Goal: Information Seeking & Learning: Understand process/instructions

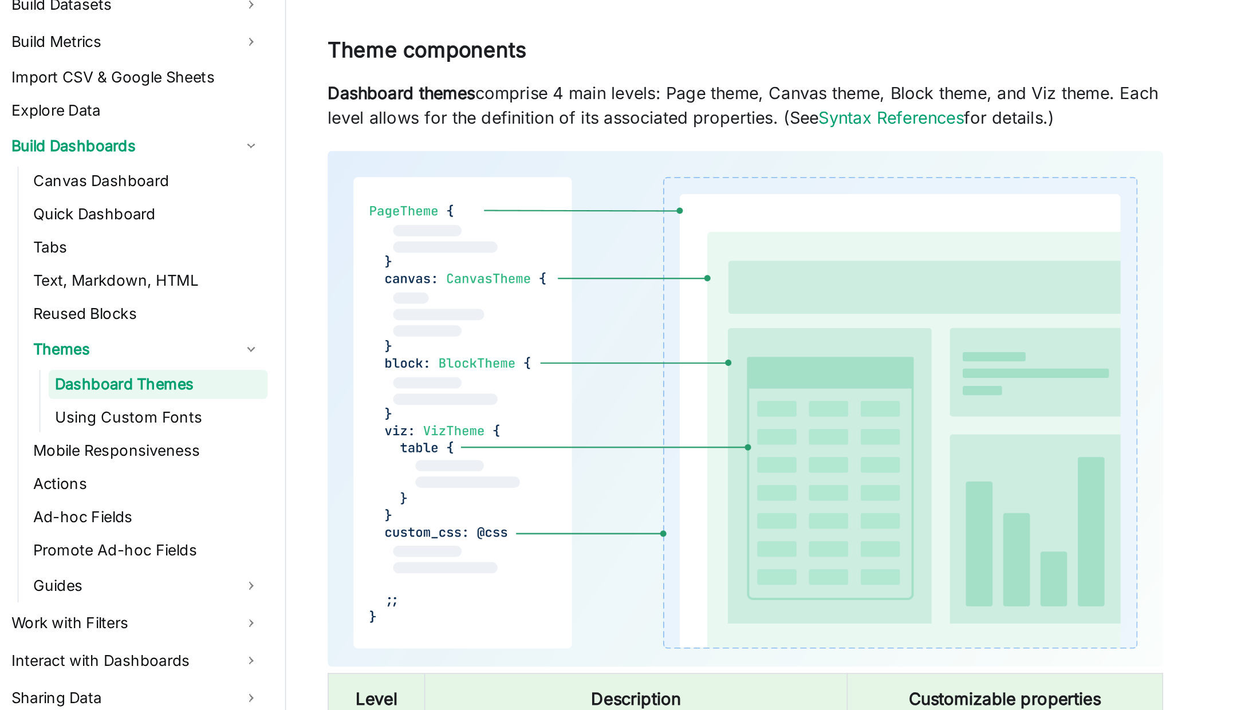
scroll to position [434, 0]
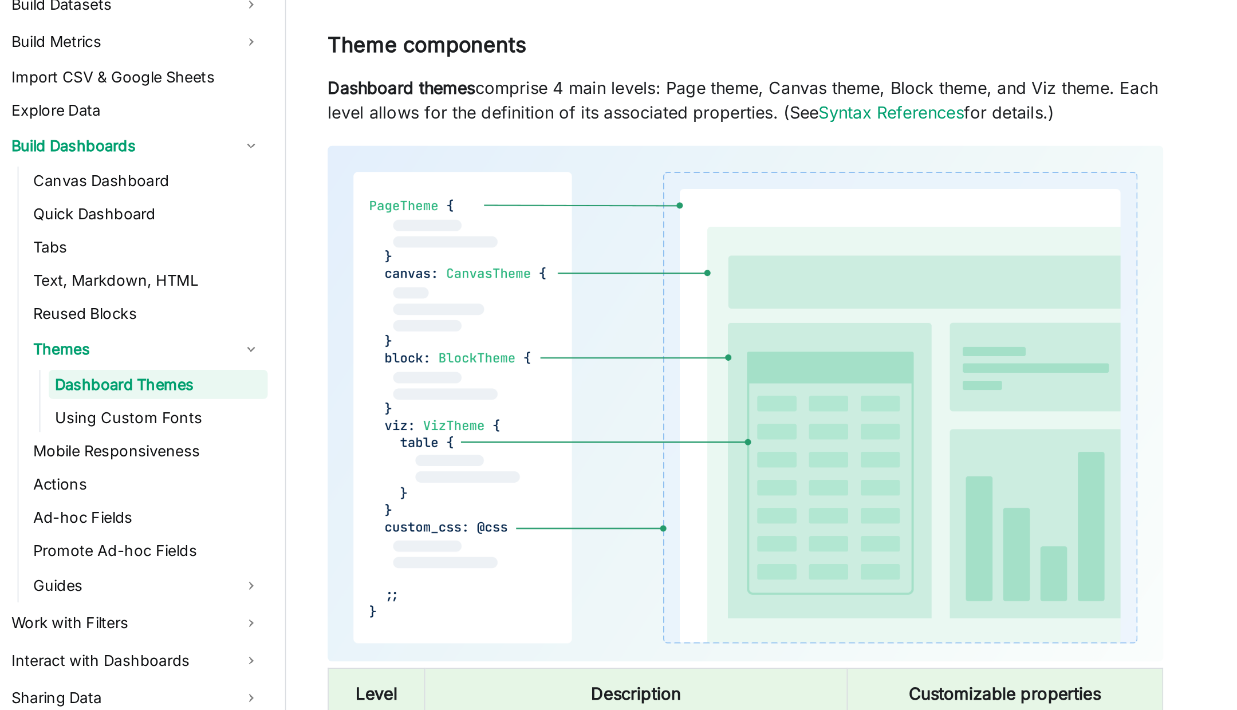
click at [634, 432] on img at bounding box center [619, 540] width 461 height 285
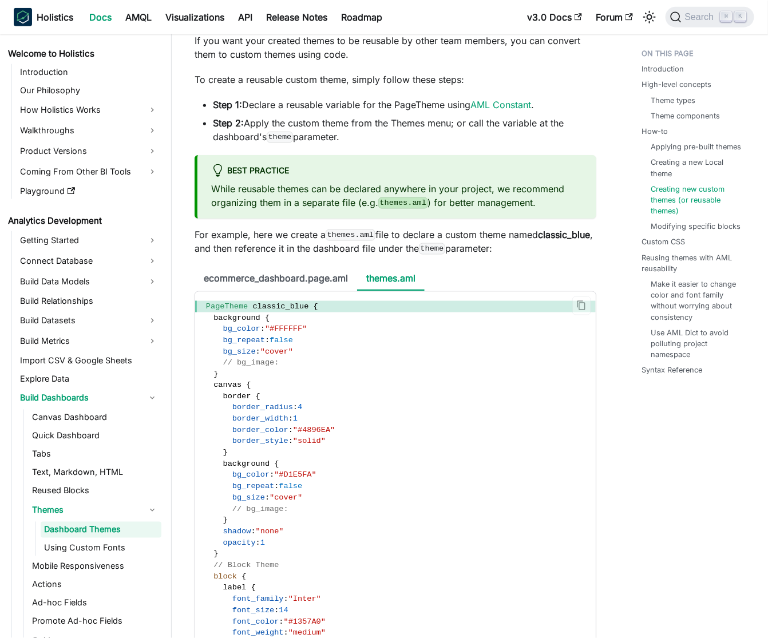
scroll to position [3470, 0]
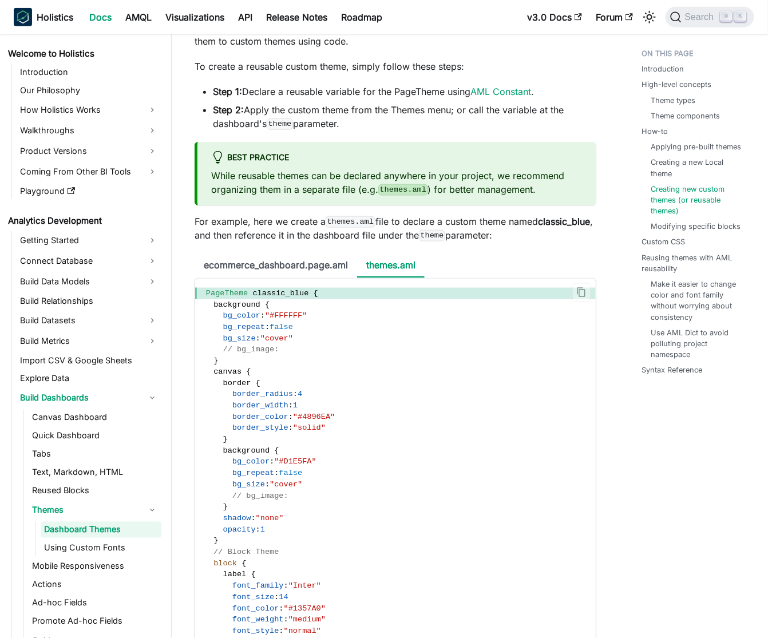
click at [251, 467] on span "bg_color" at bounding box center [250, 462] width 37 height 9
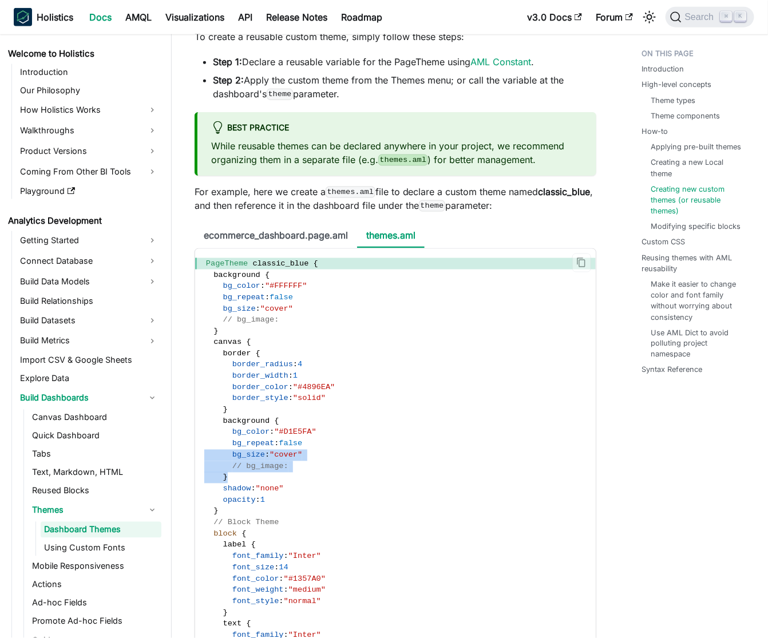
drag, startPoint x: 227, startPoint y: 494, endPoint x: 206, endPoint y: 477, distance: 26.5
click at [246, 471] on span "// bg_image:" at bounding box center [260, 467] width 56 height 9
drag, startPoint x: 226, startPoint y: 494, endPoint x: 202, endPoint y: 441, distance: 57.9
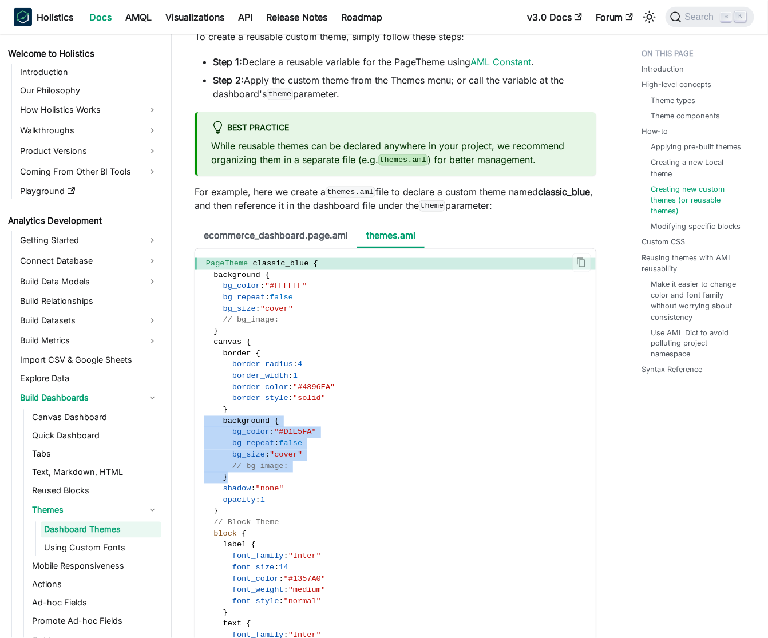
copy code "background { bg_color : "#D1E5FA" bg_repeat : false bg_size : "cover" // bg_ima…"
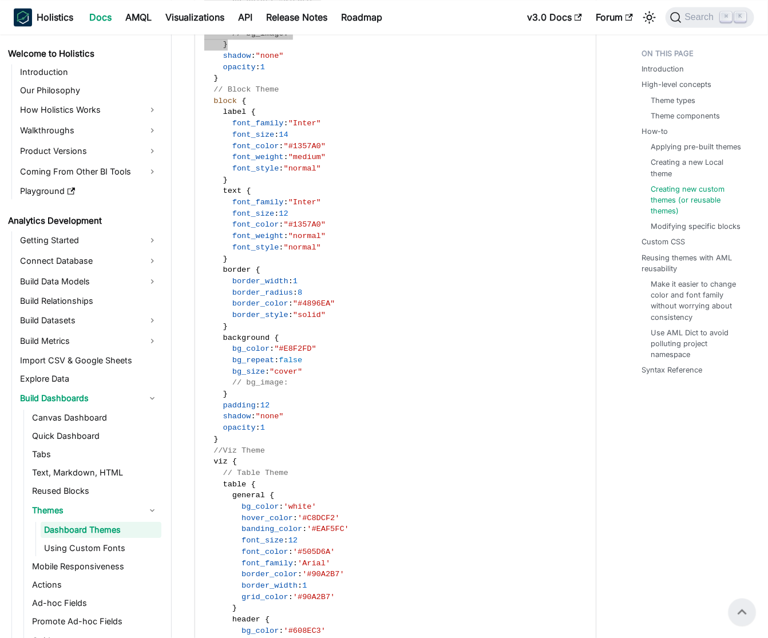
scroll to position [3922, 0]
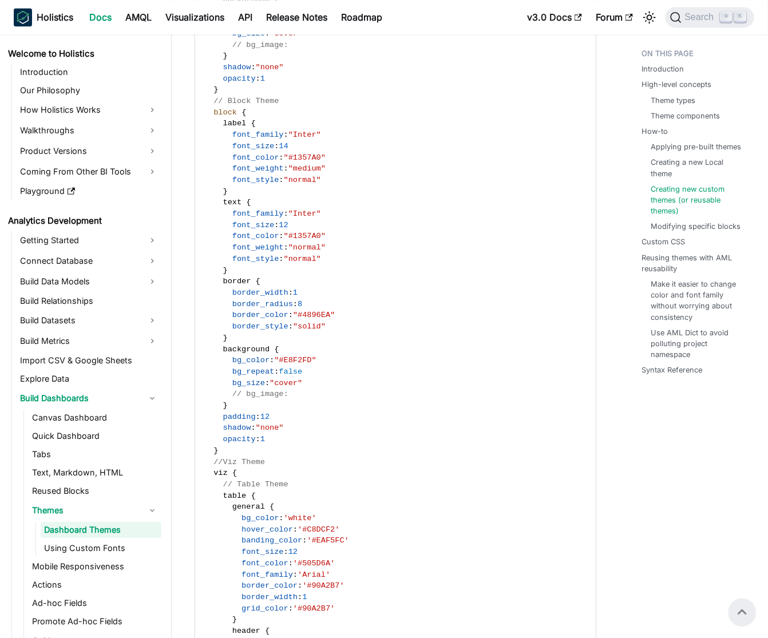
click at [256, 331] on span "border_style" at bounding box center [260, 326] width 56 height 9
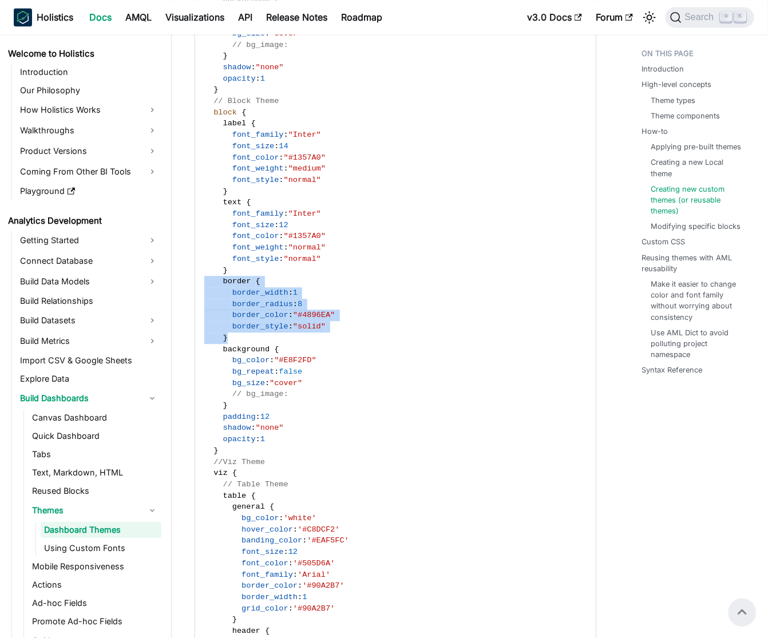
drag, startPoint x: 232, startPoint y: 353, endPoint x: 202, endPoint y: 298, distance: 62.8
click at [202, 298] on code "PageTheme classic_blue { background { bg_color : "#FFFFFF" bg_repeat : false bg…" at bounding box center [395, 366] width 401 height 1079
copy code "border { border_width : 1 border_radius : 8 border_color : "#4896EA" border_sty…"
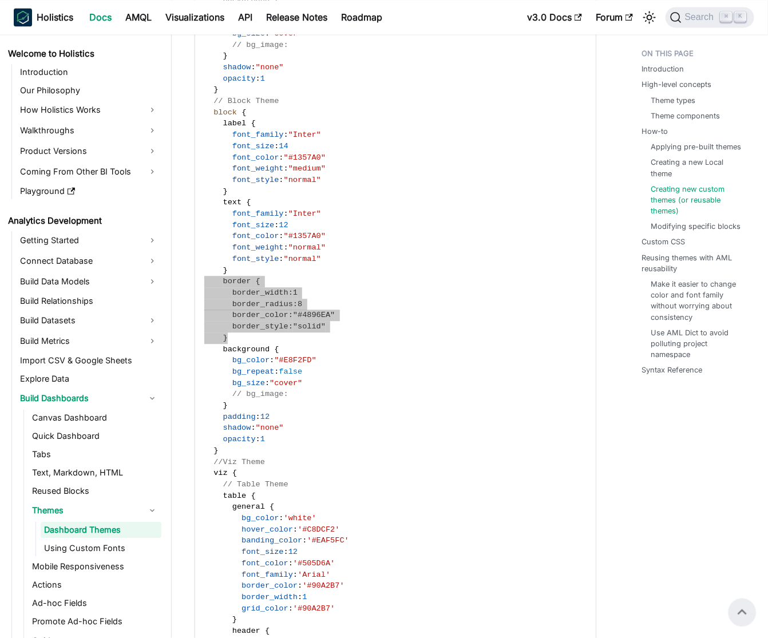
click at [228, 353] on code "PageTheme classic_blue { background { bg_color : "#FFFFFF" bg_repeat : false bg…" at bounding box center [395, 366] width 401 height 1079
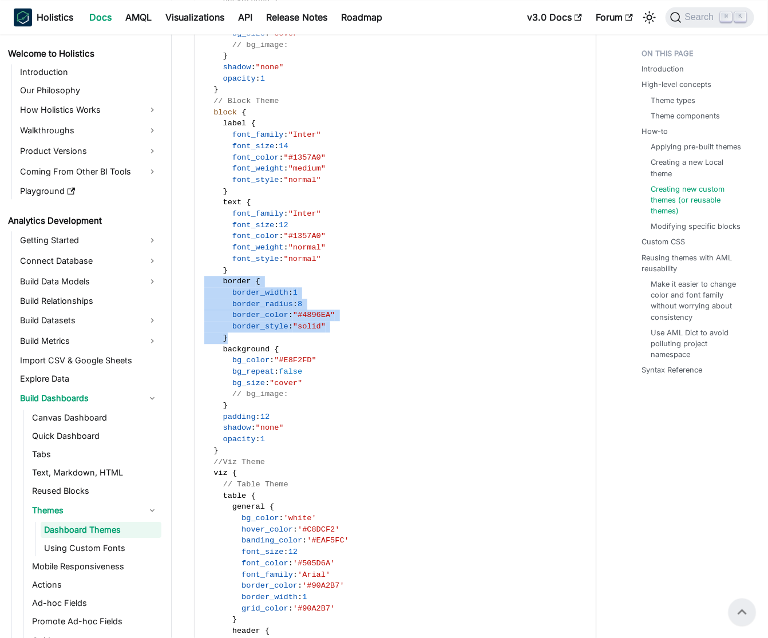
drag, startPoint x: 236, startPoint y: 358, endPoint x: 204, endPoint y: 301, distance: 65.9
click at [204, 301] on code "PageTheme classic_blue { background { bg_color : "#FFFFFF" bg_repeat : false bg…" at bounding box center [395, 366] width 401 height 1079
copy code "border { border_width : 1 border_radius : 8 border_color : "#4896EA" border_sty…"
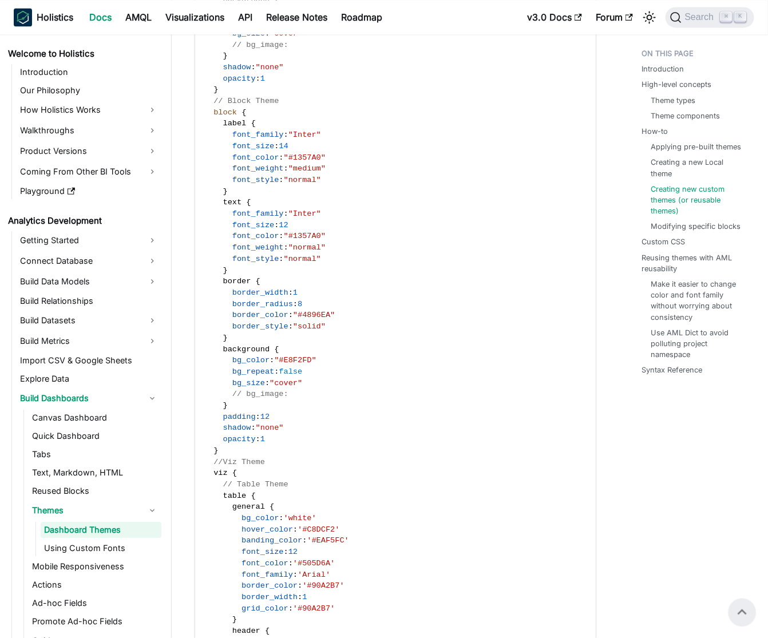
click at [257, 466] on code "PageTheme classic_blue { background { bg_color : "#FFFFFF" bg_repeat : false bg…" at bounding box center [395, 366] width 401 height 1079
drag, startPoint x: 274, startPoint y: 457, endPoint x: 206, endPoint y: 436, distance: 71.2
click at [206, 436] on code "PageTheme classic_blue { background { bg_color : "#FFFFFF" bg_repeat : false bg…" at bounding box center [395, 366] width 401 height 1079
copy code "padding : 12 shadow : "none" opacity : 1"
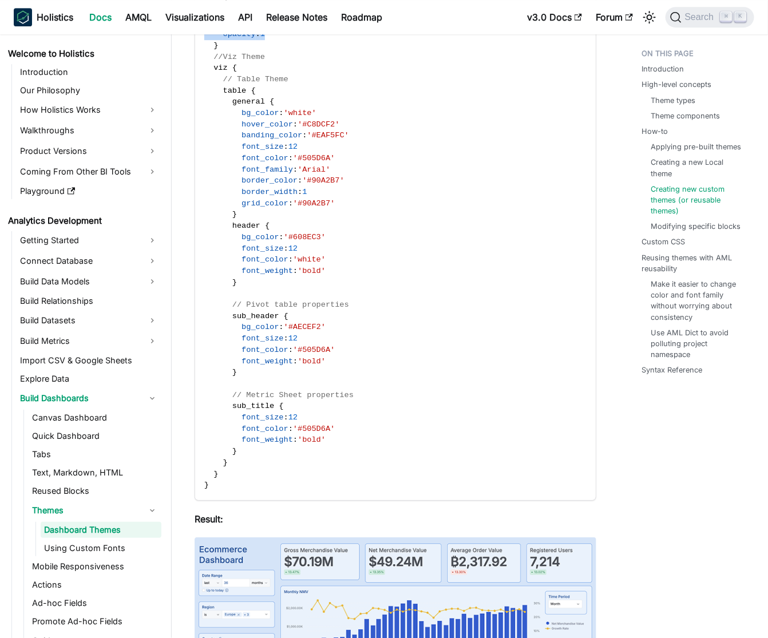
scroll to position [4328, 0]
click at [301, 308] on span "// Pivot table properties" at bounding box center [290, 303] width 117 height 9
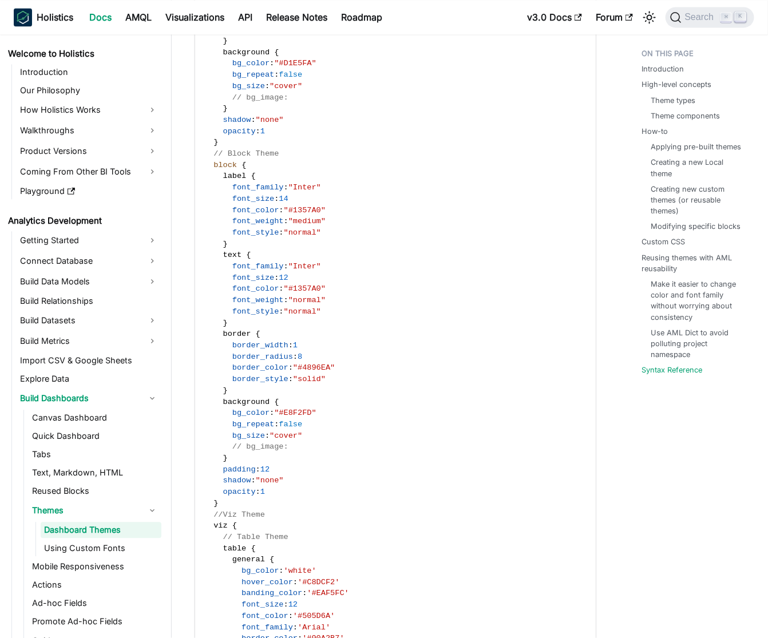
scroll to position [9095, 0]
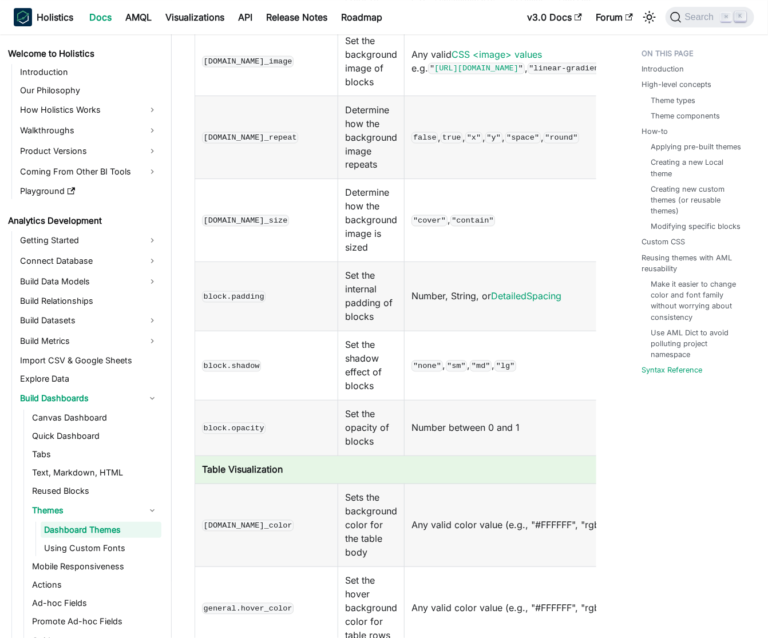
click at [247, 303] on code "block.padding" at bounding box center [234, 296] width 64 height 11
click at [523, 327] on td "Number, String, or DetailedSpacing" at bounding box center [593, 296] width 377 height 69
click at [523, 302] on link "DetailedSpacing" at bounding box center [526, 296] width 70 height 11
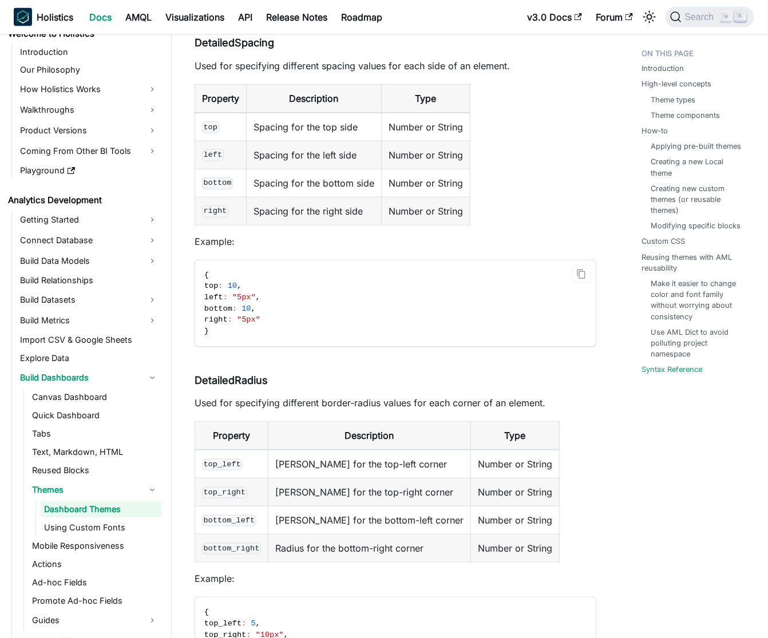
scroll to position [11468, 0]
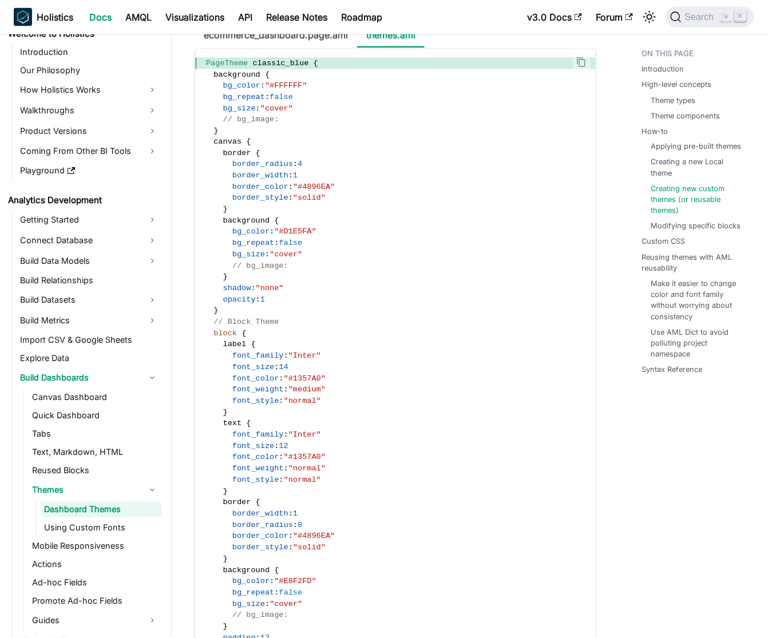
scroll to position [3722, 0]
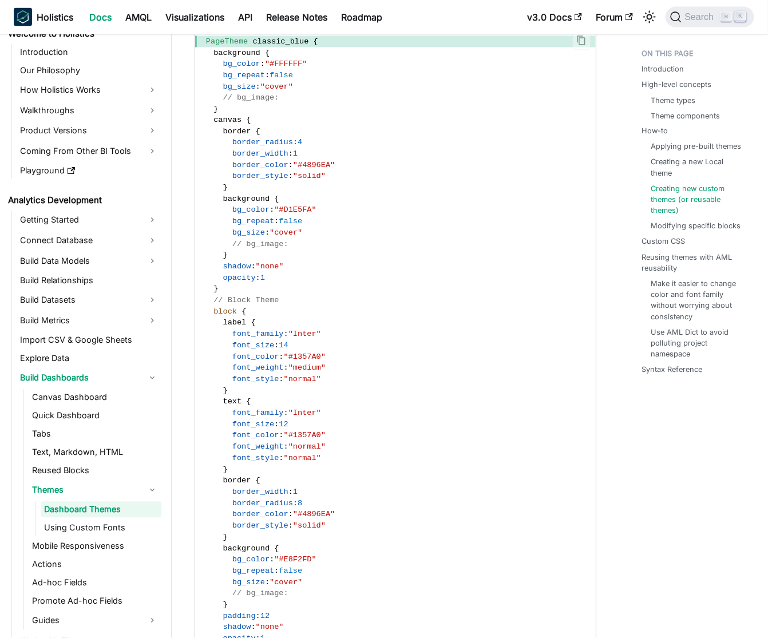
click at [244, 362] on span "font_color" at bounding box center [255, 357] width 47 height 9
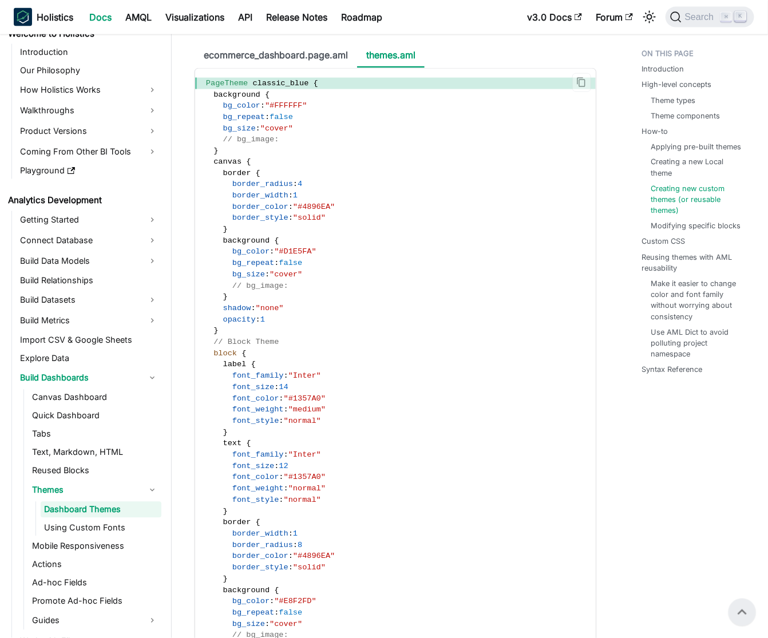
scroll to position [3643, 0]
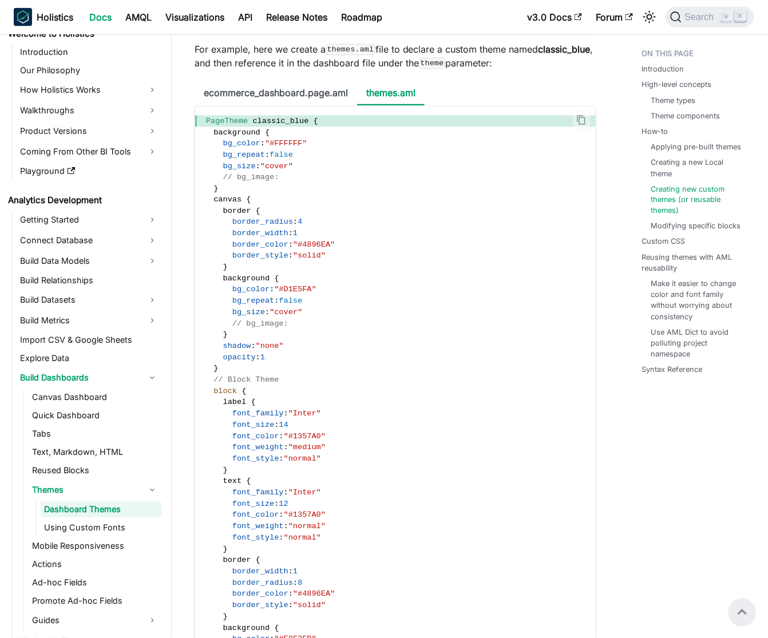
click at [242, 208] on code "PageTheme classic_blue { background { bg_color : "#FFFFFF" bg_repeat : false bg…" at bounding box center [395, 645] width 401 height 1079
click at [254, 137] on span "background" at bounding box center [237, 132] width 47 height 9
click at [251, 214] on code "PageTheme classic_blue { background { bg_color : "#FFFFFF" bg_repeat : false bg…" at bounding box center [395, 645] width 401 height 1079
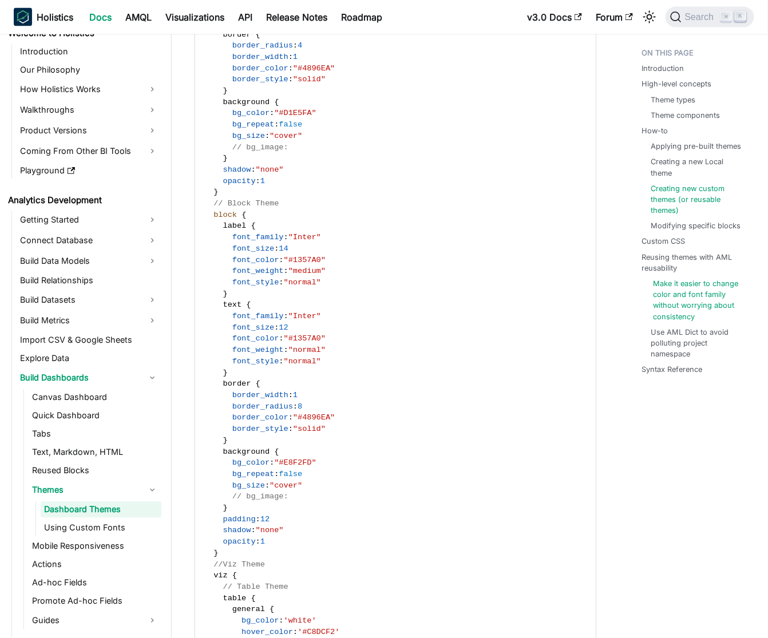
scroll to position [3819, 0]
click at [266, 411] on span "border_radius" at bounding box center [262, 406] width 61 height 9
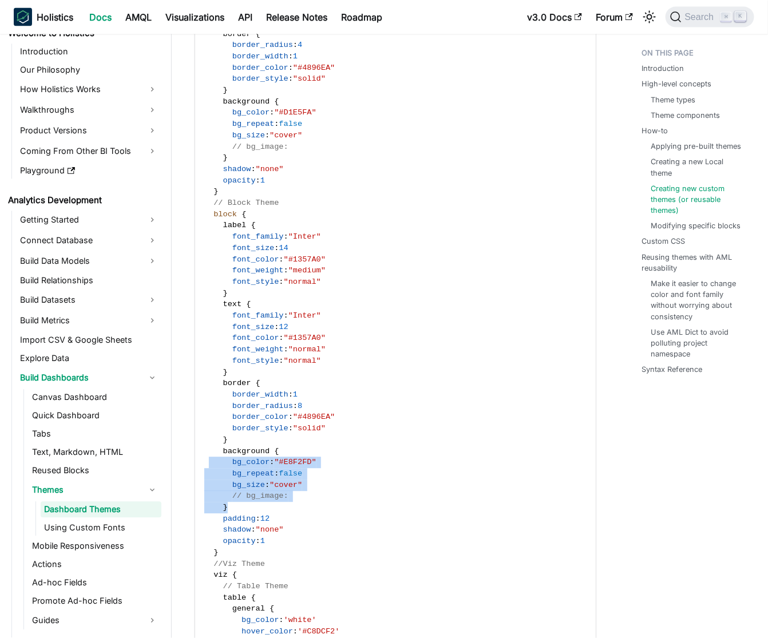
drag, startPoint x: 245, startPoint y: 524, endPoint x: 209, endPoint y: 478, distance: 58.3
click at [209, 478] on code "PageTheme classic_blue { background { bg_color : "#FFFFFF" bg_repeat : false bg…" at bounding box center [395, 469] width 401 height 1079
click at [265, 546] on span "1" at bounding box center [263, 542] width 5 height 9
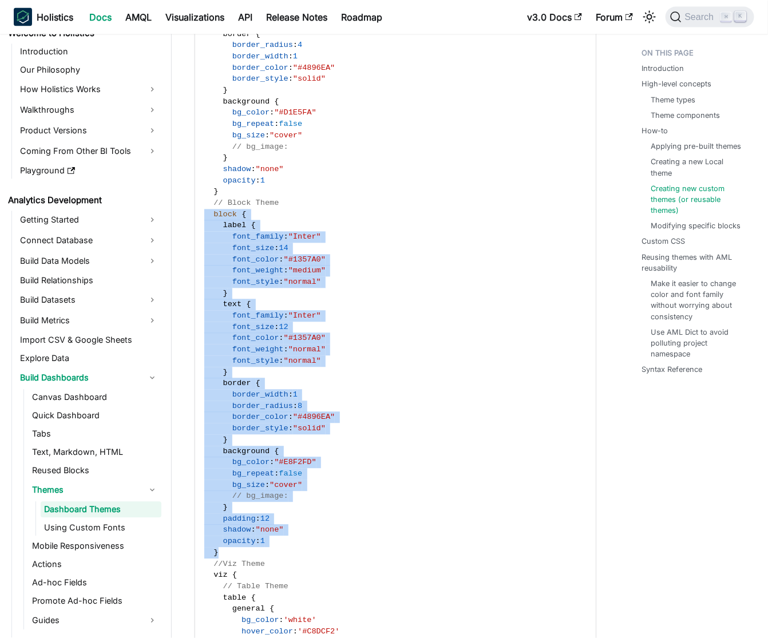
drag, startPoint x: 231, startPoint y: 566, endPoint x: 199, endPoint y: 232, distance: 334.8
click at [199, 232] on code "PageTheme classic_blue { background { bg_color : "#FFFFFF" bg_repeat : false bg…" at bounding box center [395, 469] width 401 height 1079
copy code "block { label { font_family : "Inter" font_size : 14 font_color : "#1357A0" fon…"
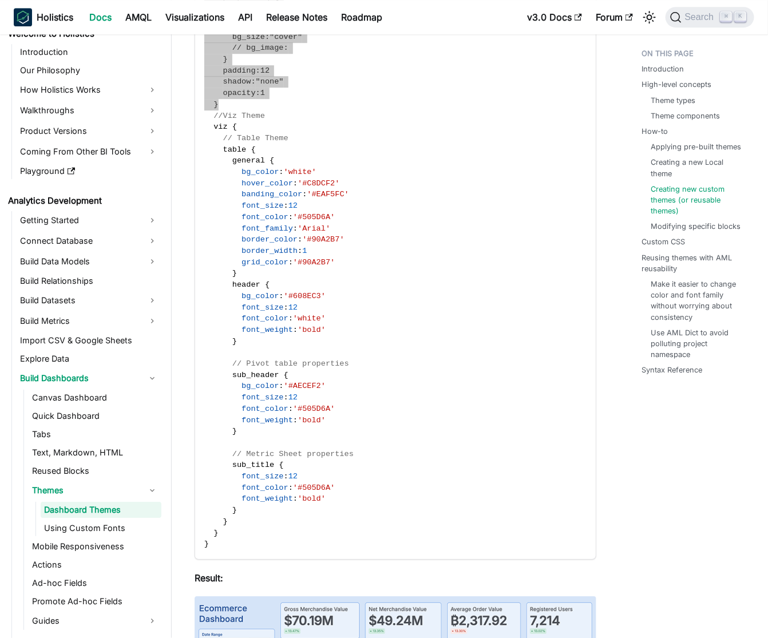
scroll to position [20, 0]
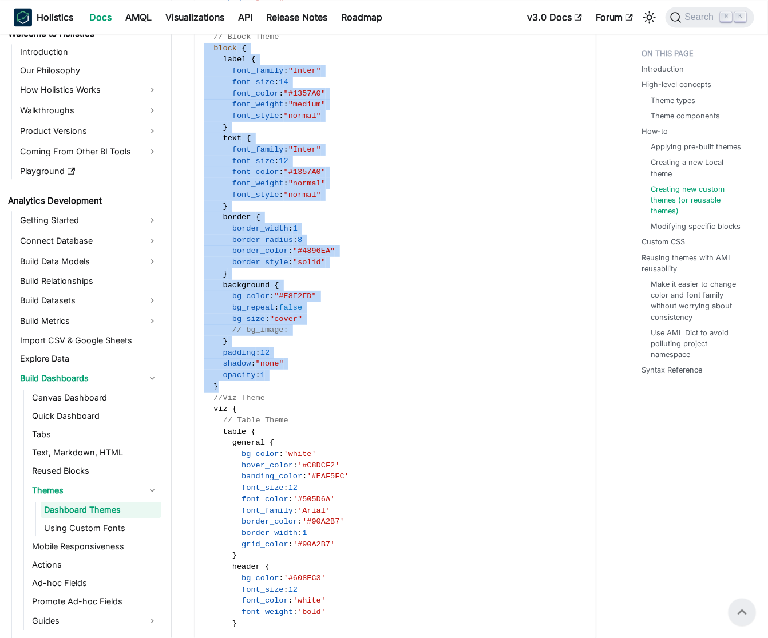
click at [290, 199] on span ""normal"" at bounding box center [302, 195] width 37 height 9
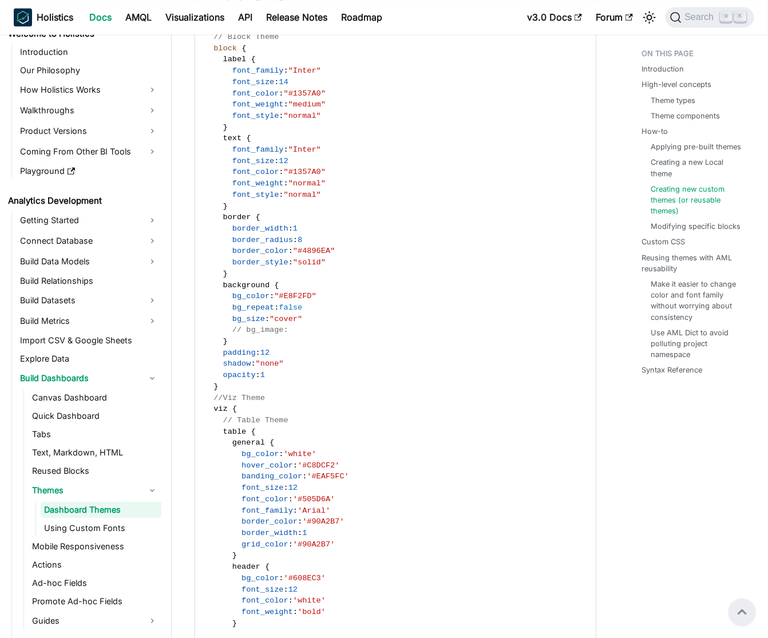
scroll to position [3972, 0]
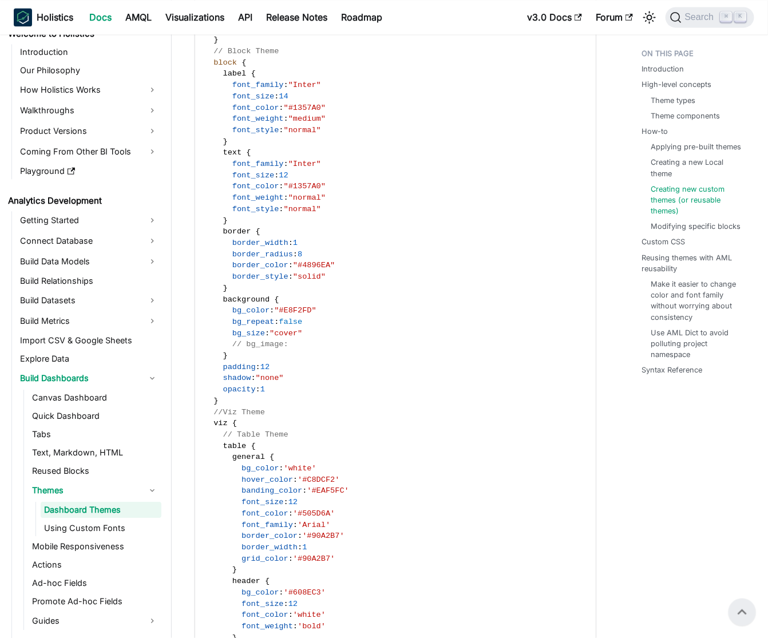
click at [267, 180] on span "font_size" at bounding box center [253, 175] width 42 height 9
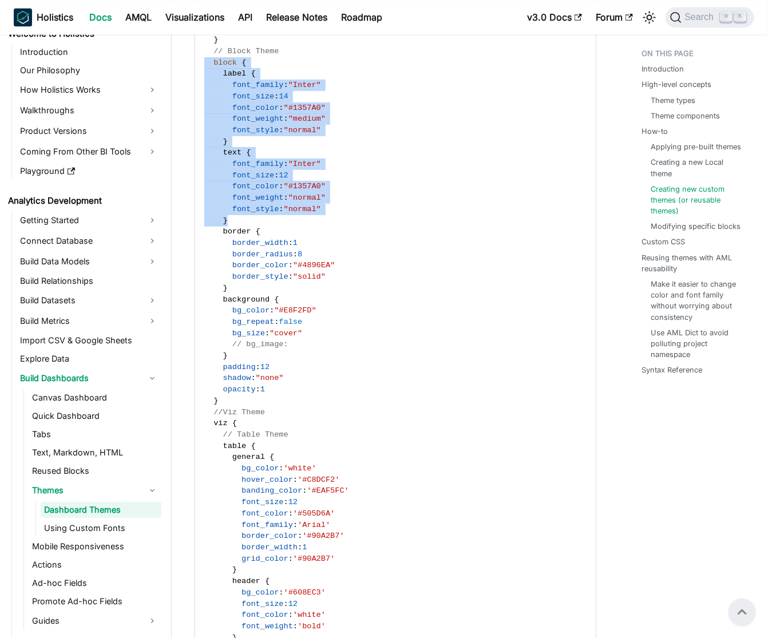
drag, startPoint x: 242, startPoint y: 240, endPoint x: 199, endPoint y: 80, distance: 166.5
click at [199, 80] on code "PageTheme classic_blue { background { bg_color : "#FFFFFF" bg_repeat : false bg…" at bounding box center [395, 316] width 401 height 1079
copy code "block { label { font_family : "Inter" font_size : 14 font_color : "#1357A0" fon…"
